Goal: Information Seeking & Learning: Learn about a topic

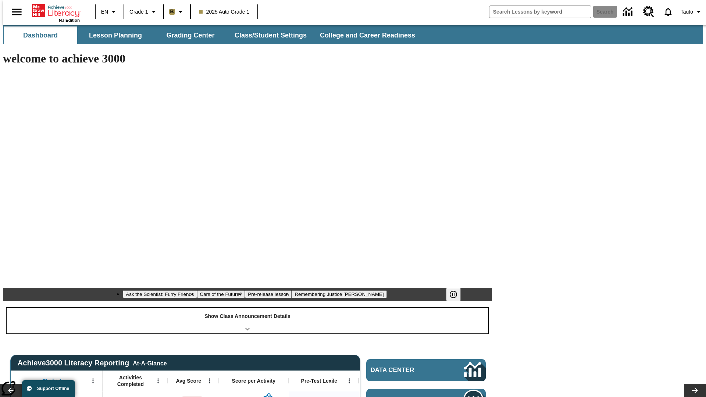
click at [248, 308] on div "Show Class Announcement Details" at bounding box center [248, 320] width 482 height 25
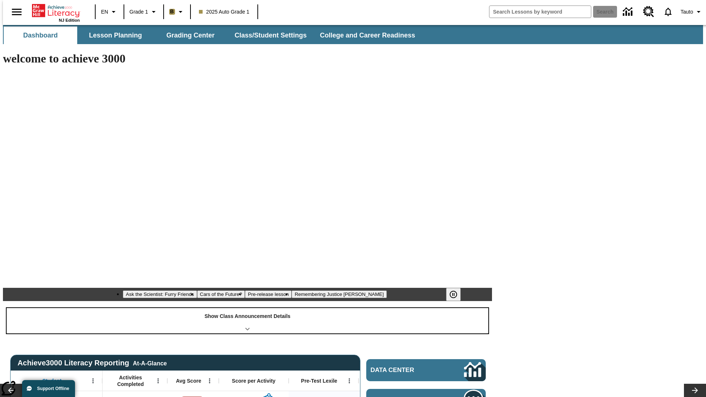
click at [248, 308] on div "Show Class Announcement Details" at bounding box center [248, 320] width 482 height 25
